Goal: Transaction & Acquisition: Subscribe to service/newsletter

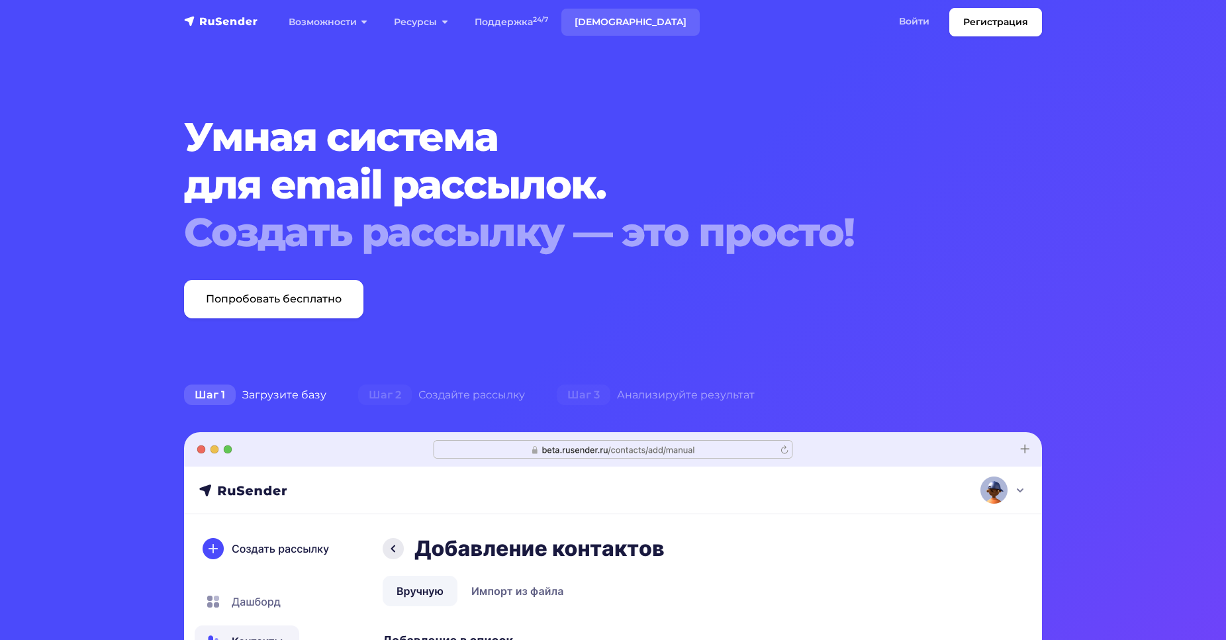
click at [573, 19] on link "[DEMOGRAPHIC_DATA]" at bounding box center [630, 22] width 138 height 27
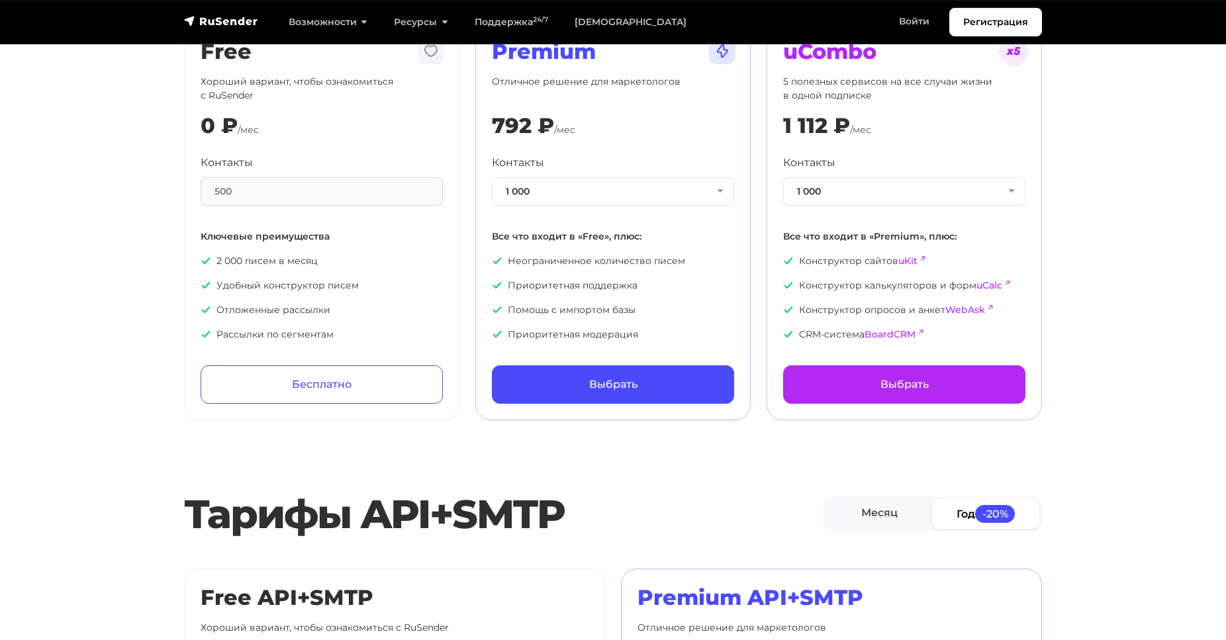
scroll to position [135, 0]
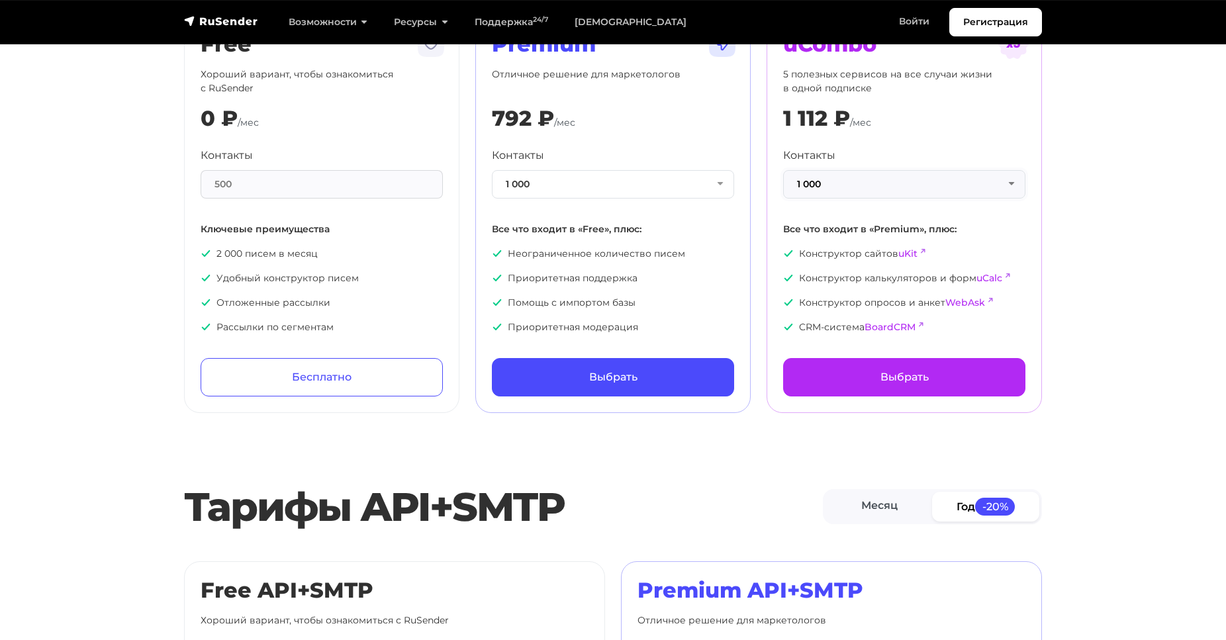
click at [914, 187] on button "1 000" at bounding box center [904, 184] width 242 height 28
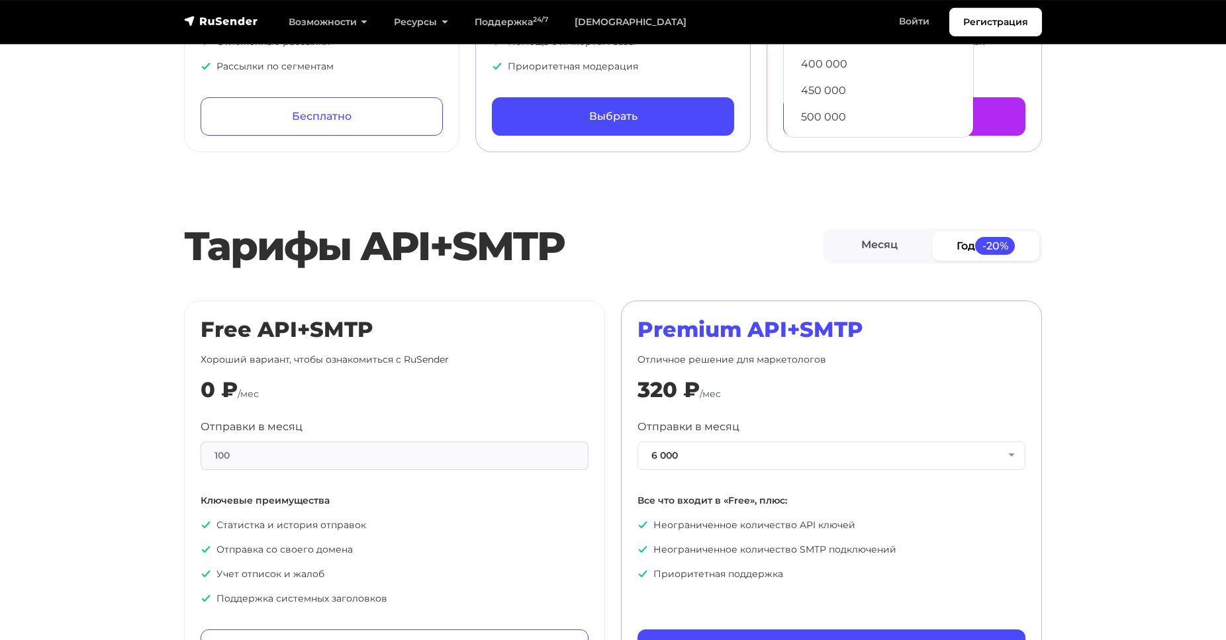
scroll to position [405, 0]
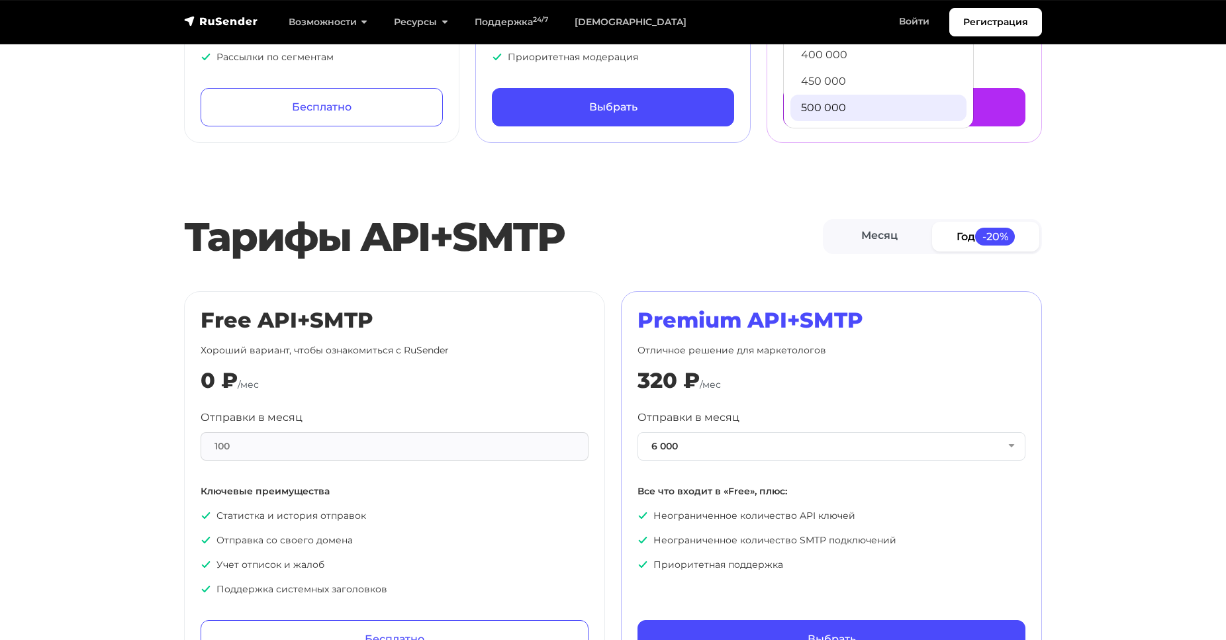
click at [833, 98] on link "500 000" at bounding box center [879, 108] width 176 height 26
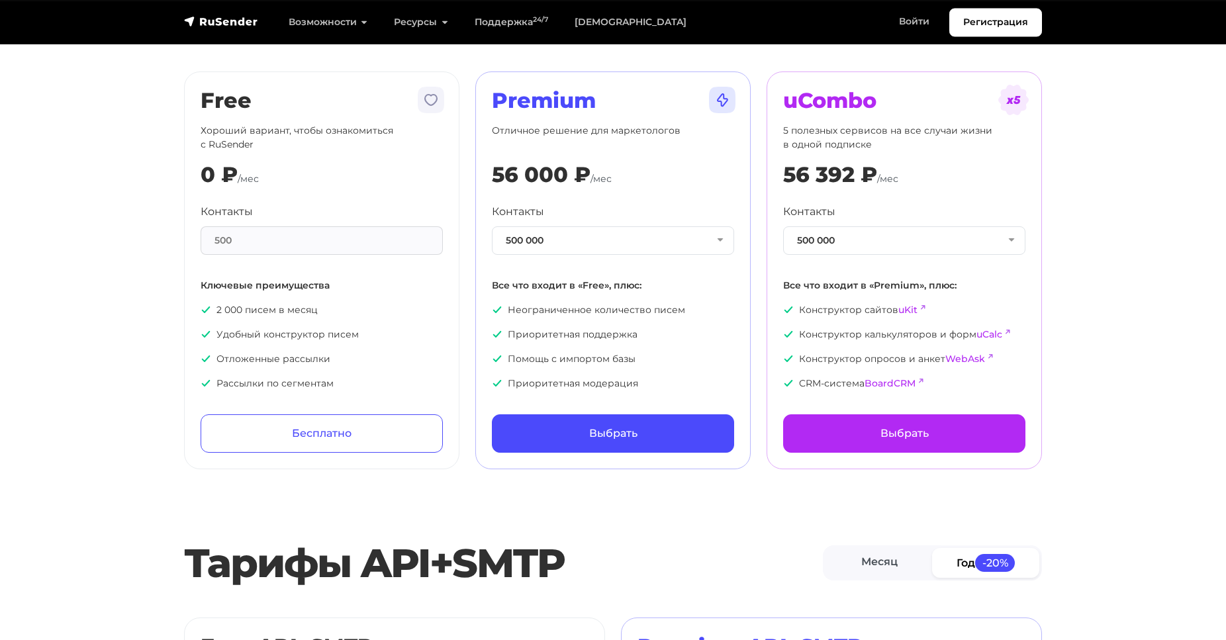
scroll to position [68, 0]
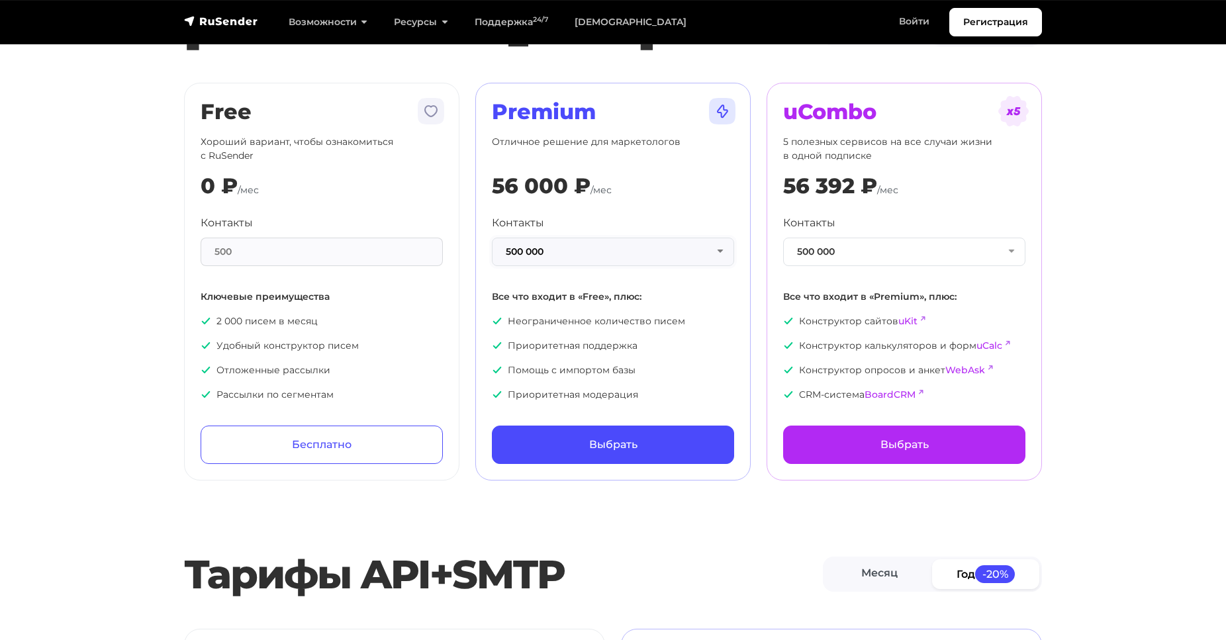
click at [631, 250] on button "500 000" at bounding box center [613, 252] width 242 height 28
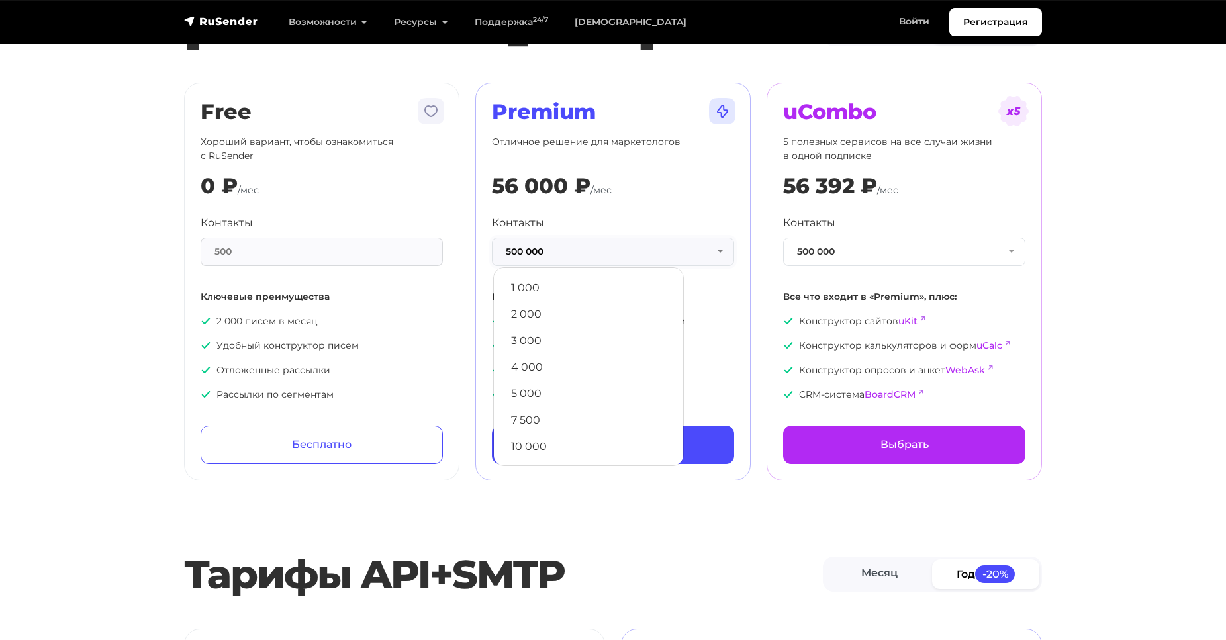
click at [653, 246] on button "500 000" at bounding box center [613, 252] width 242 height 28
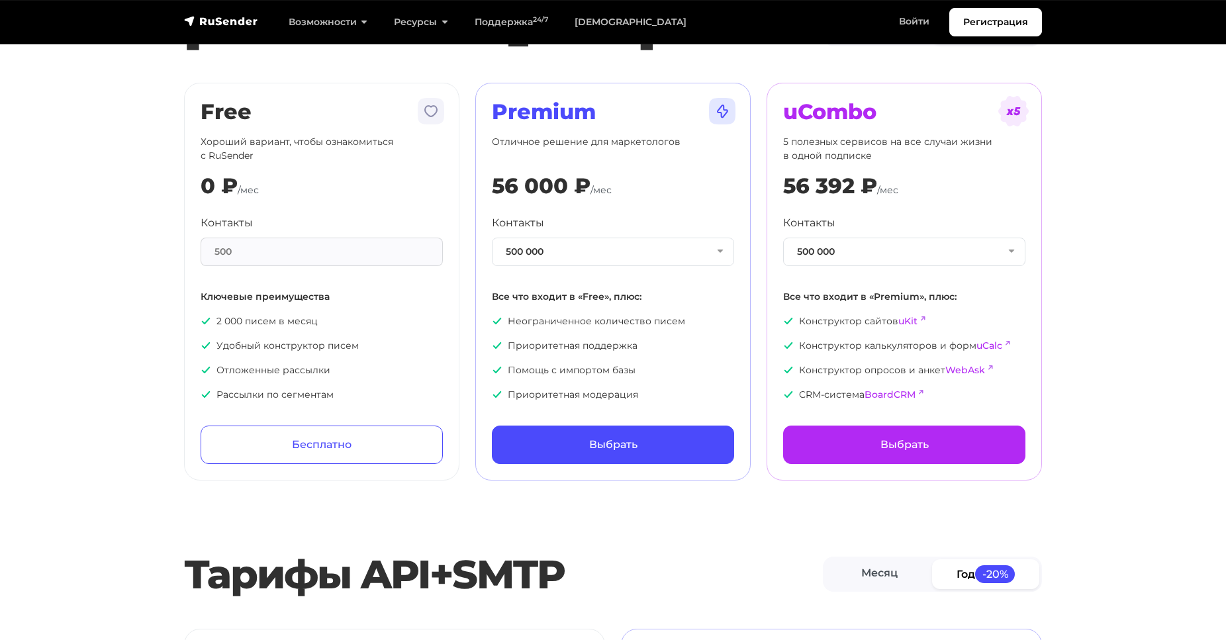
click at [391, 254] on div "500" at bounding box center [322, 252] width 242 height 28
click at [549, 256] on button "500 000" at bounding box center [613, 252] width 242 height 28
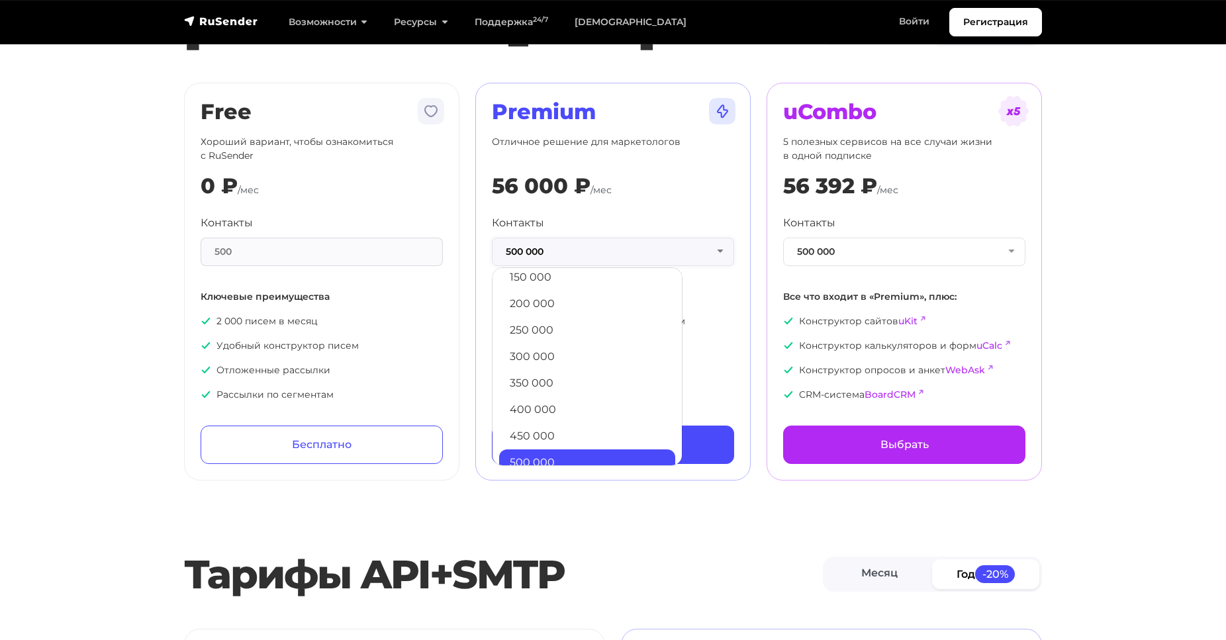
scroll to position [716, 0]
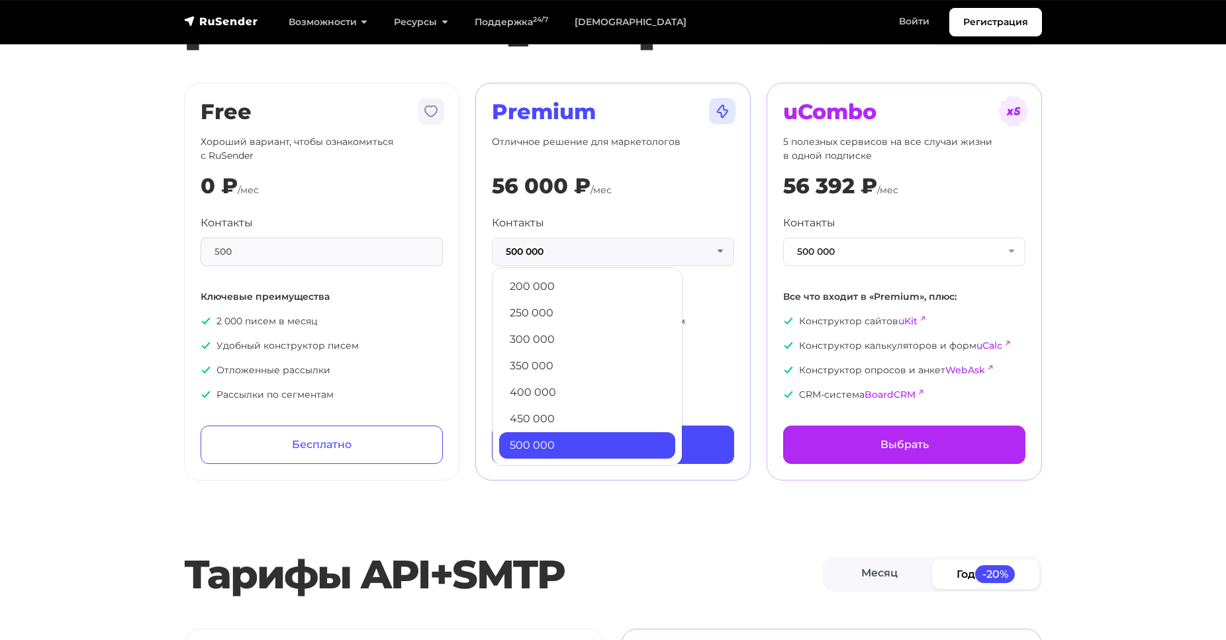
click at [679, 203] on div "Premium Отличное решение для маркетологов 56 000 ₽ /мес Контакты 500 000 1 000 …" at bounding box center [613, 281] width 242 height 365
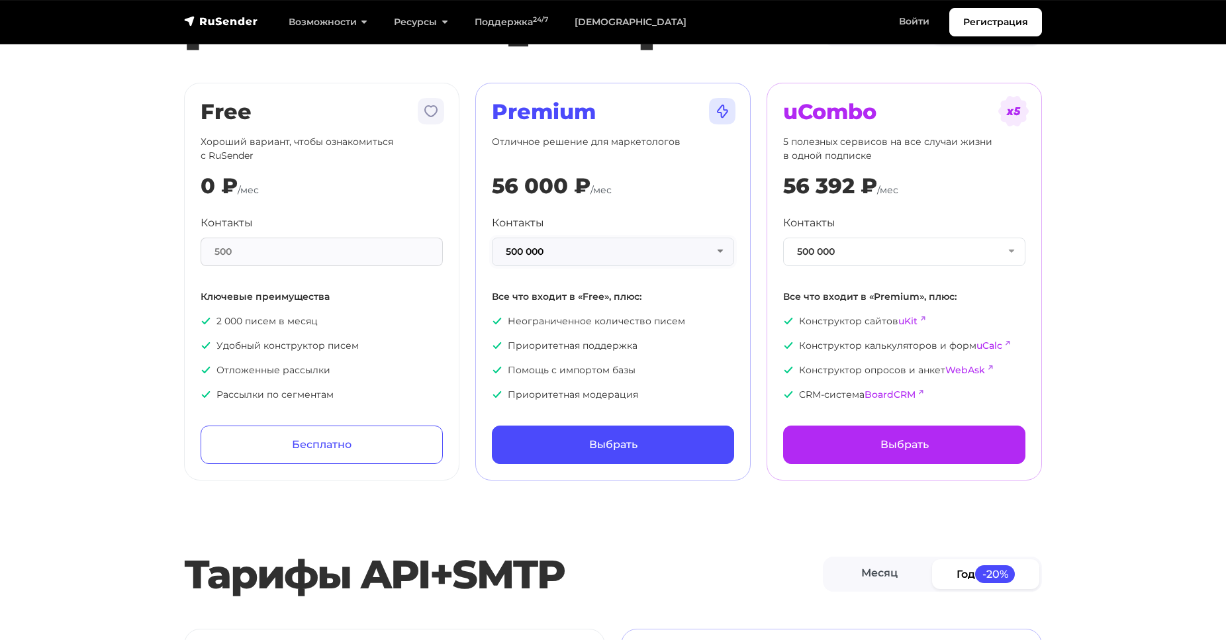
click at [704, 244] on button "500 000" at bounding box center [613, 252] width 242 height 28
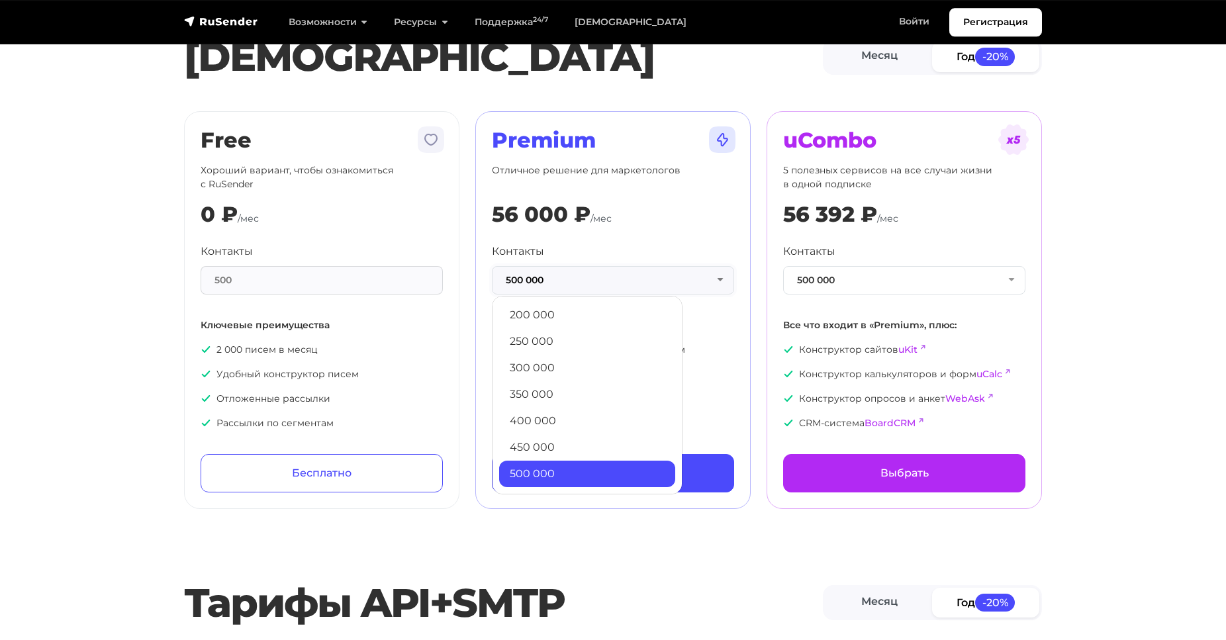
scroll to position [0, 0]
